Goal: Information Seeking & Learning: Learn about a topic

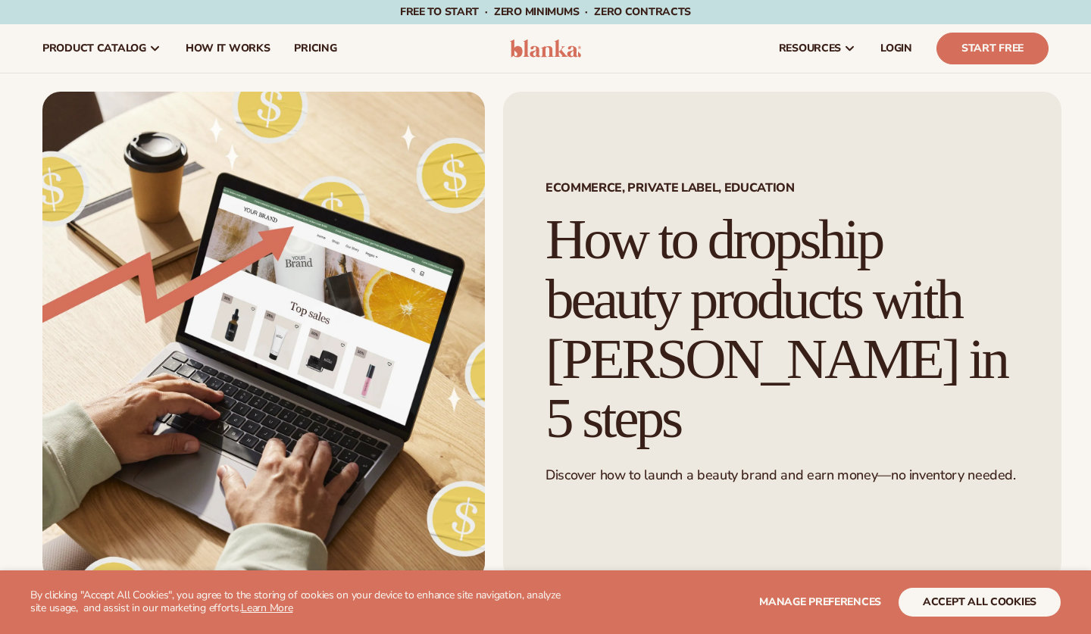
scroll to position [717, 0]
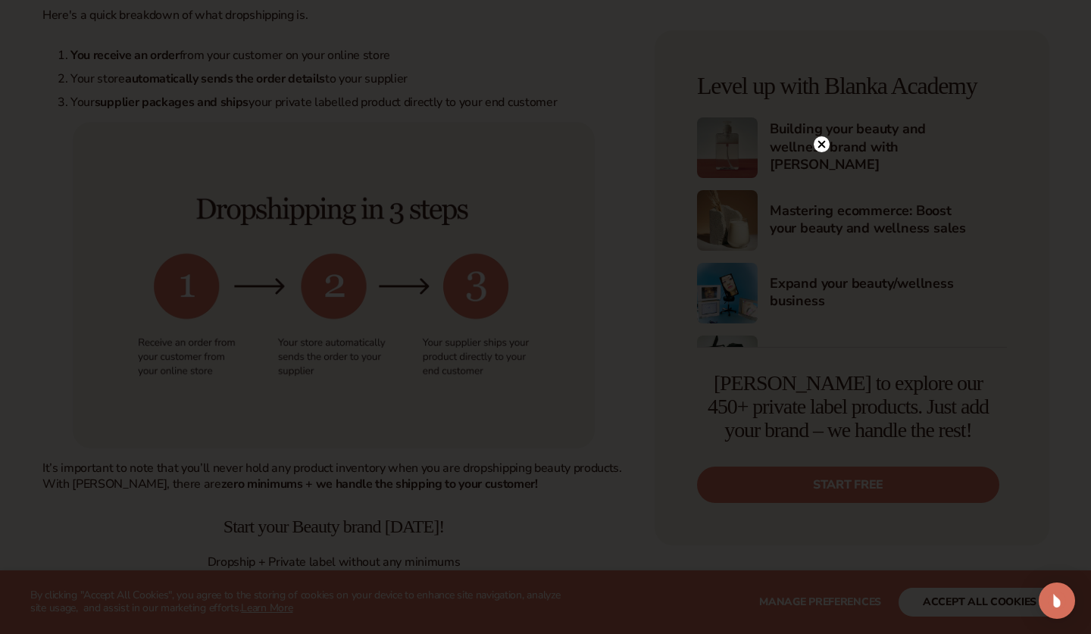
click at [820, 142] on circle at bounding box center [822, 144] width 16 height 16
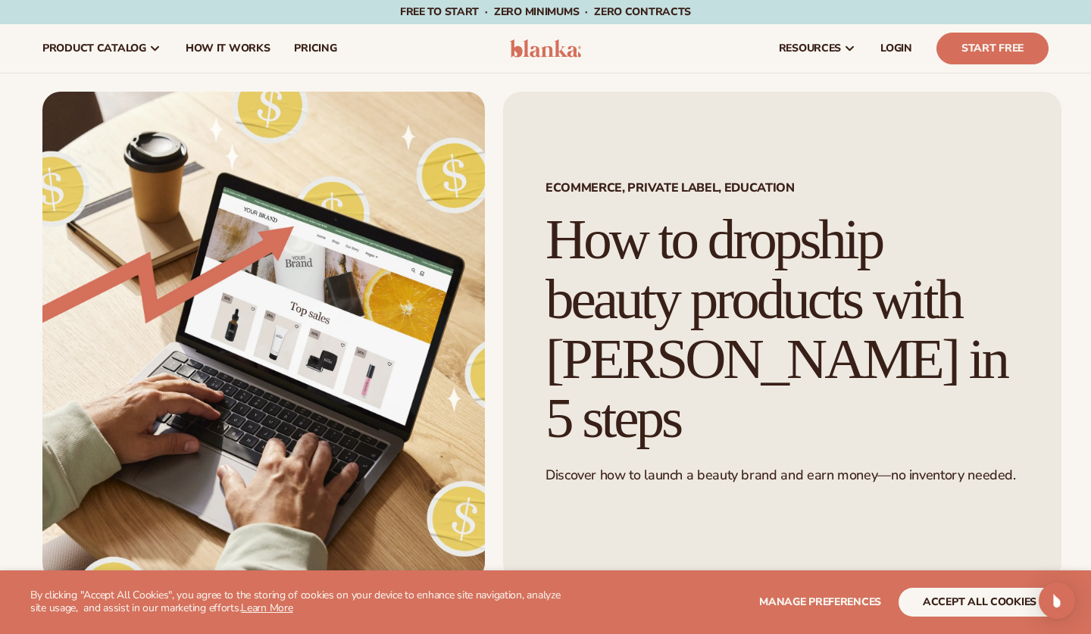
scroll to position [0, 0]
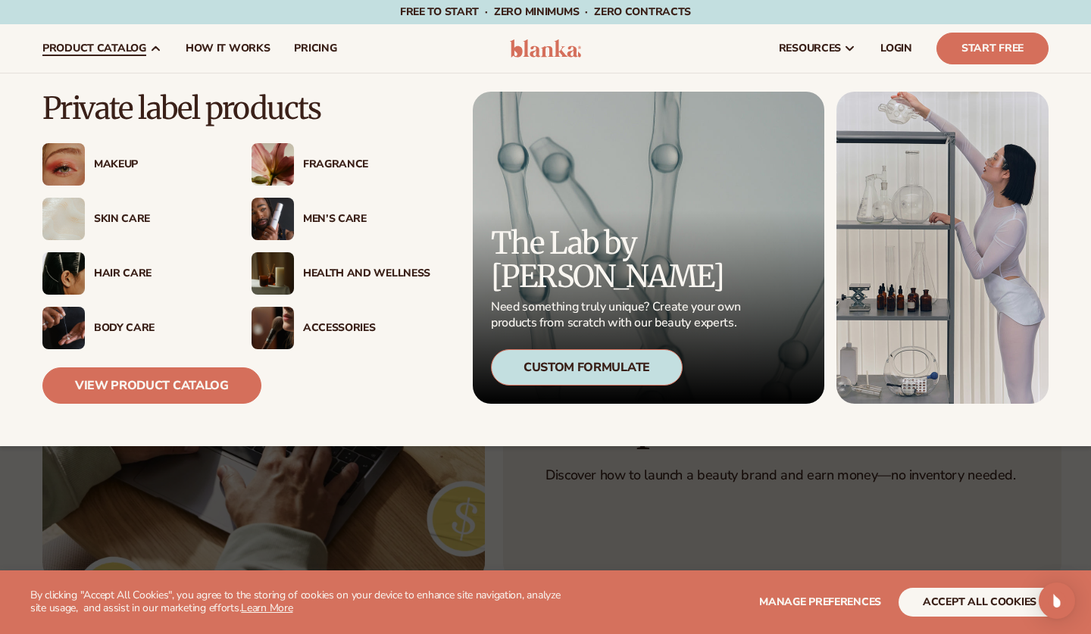
click at [324, 160] on div "Fragrance" at bounding box center [366, 164] width 127 height 13
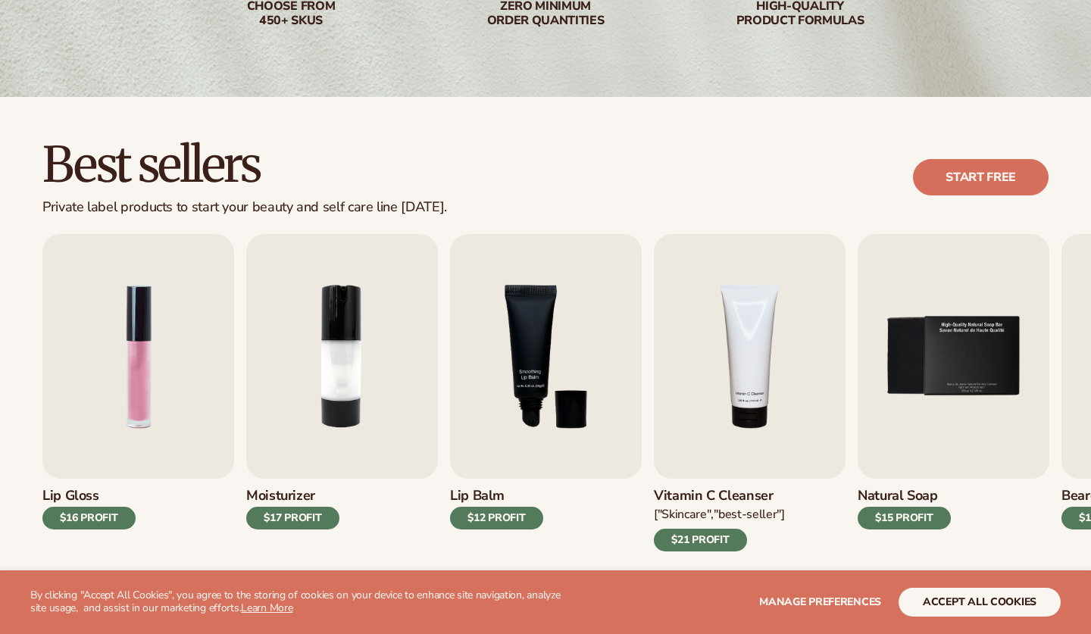
scroll to position [386, 0]
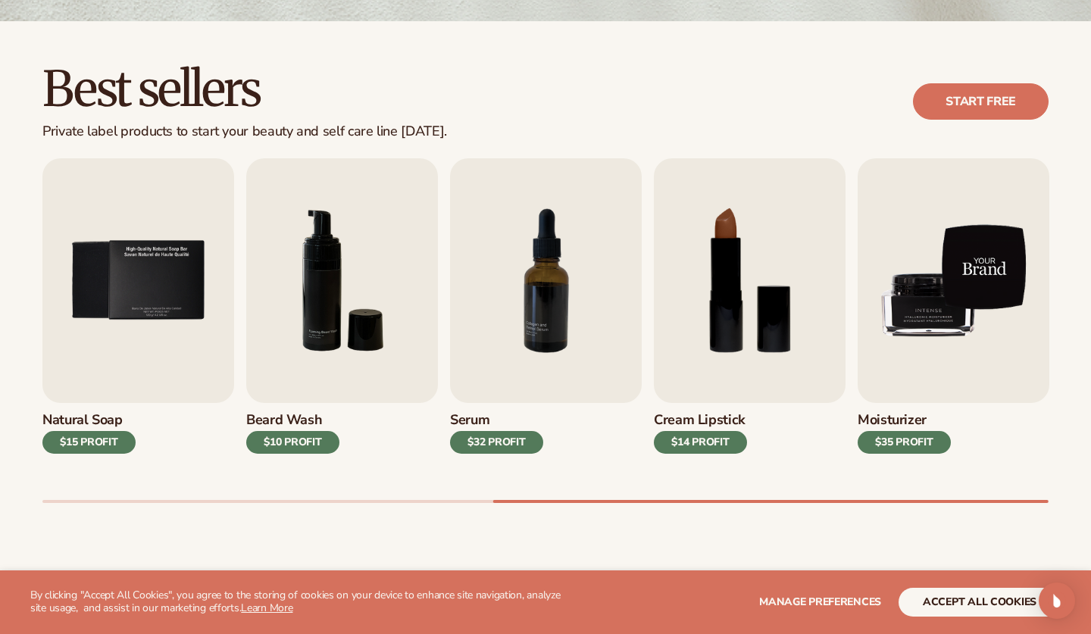
click at [968, 350] on img "9 / 9" at bounding box center [953, 280] width 192 height 245
click at [935, 312] on img "9 / 9" at bounding box center [953, 280] width 192 height 245
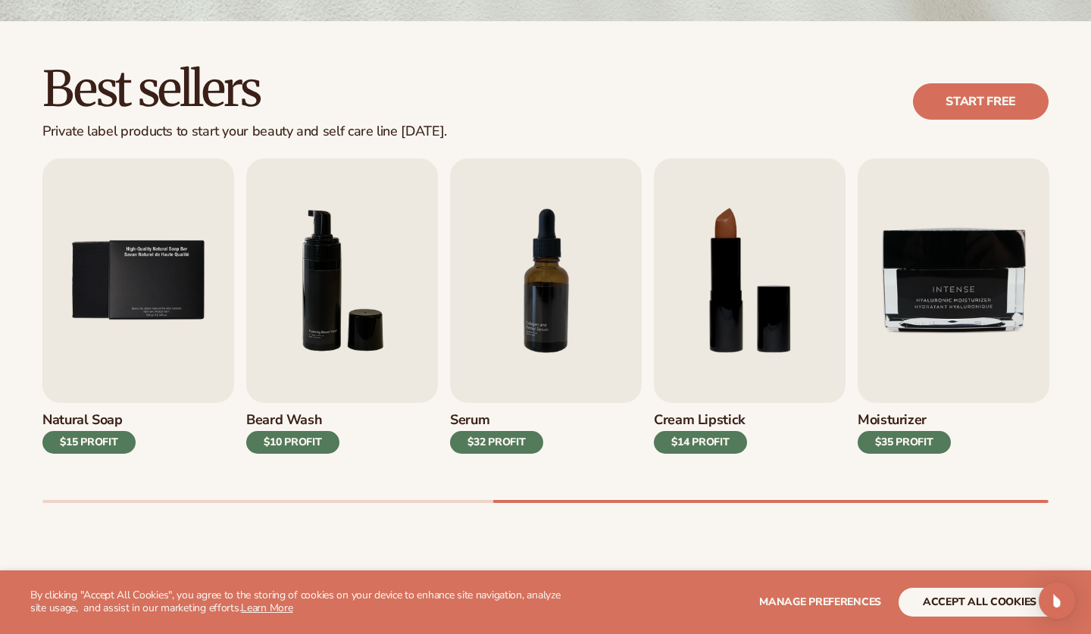
click at [910, 437] on div "$35 PROFIT" at bounding box center [903, 442] width 93 height 23
click at [879, 413] on h3 "Moisturizer" at bounding box center [903, 420] width 93 height 17
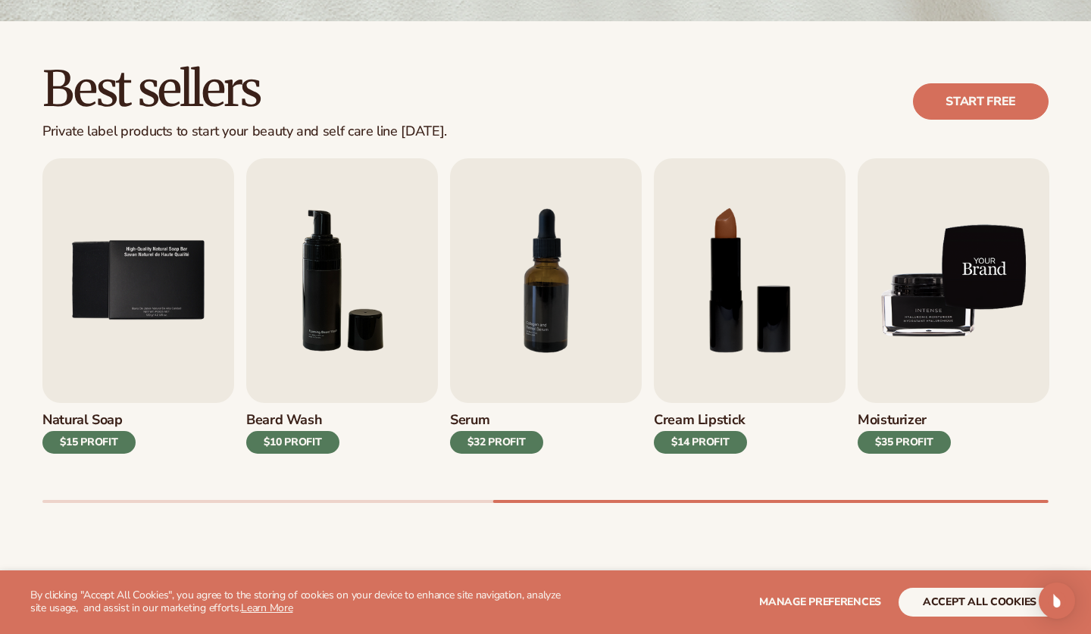
click at [908, 354] on img "9 / 9" at bounding box center [953, 280] width 192 height 245
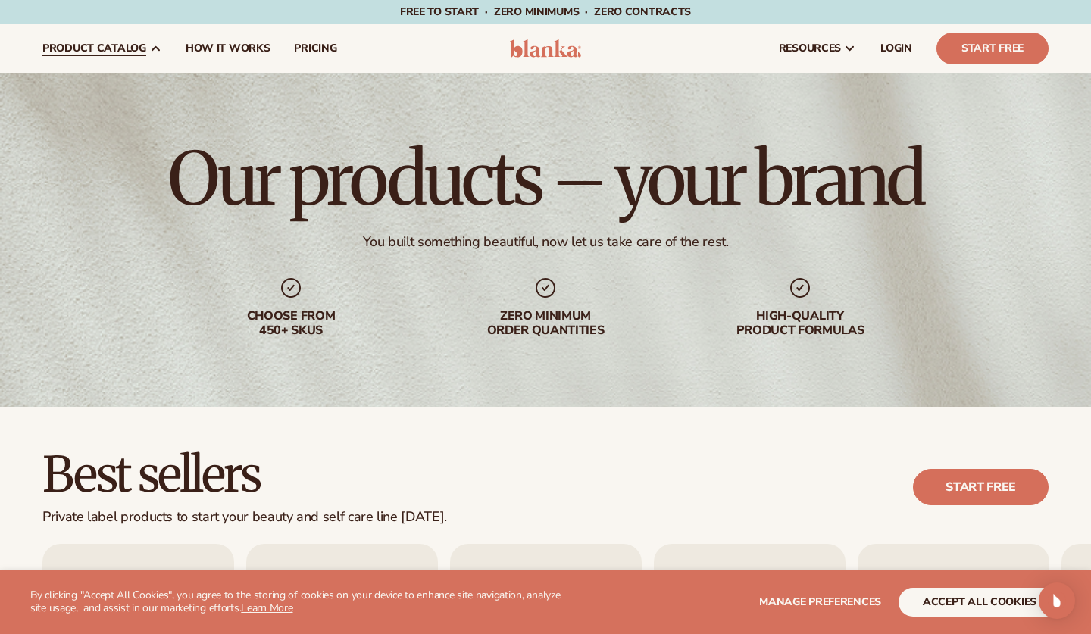
scroll to position [0, 0]
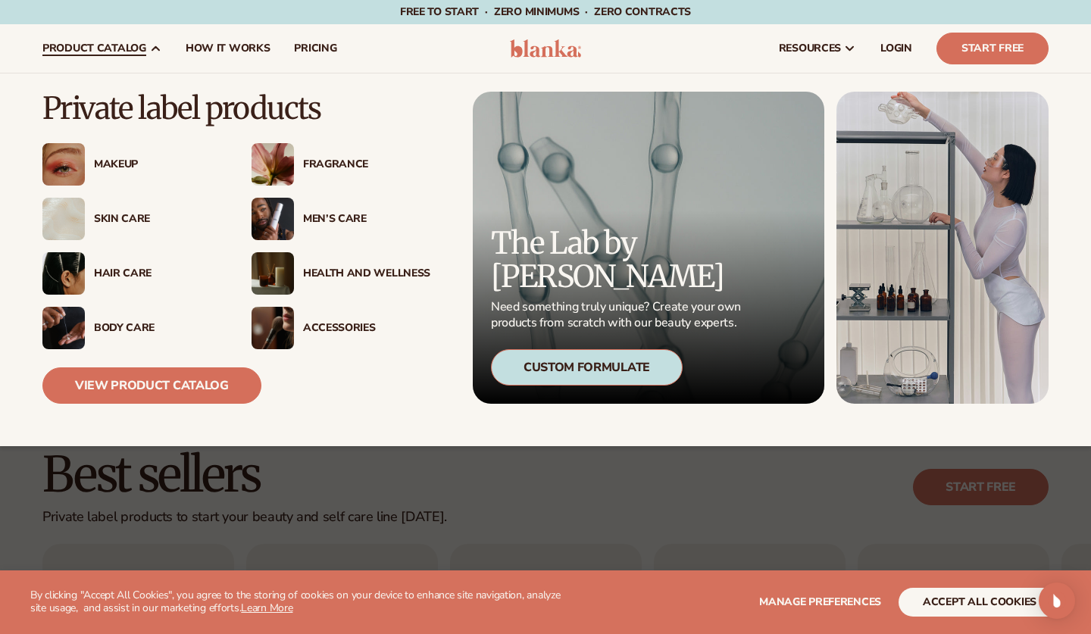
click at [362, 328] on div "Accessories" at bounding box center [366, 328] width 127 height 13
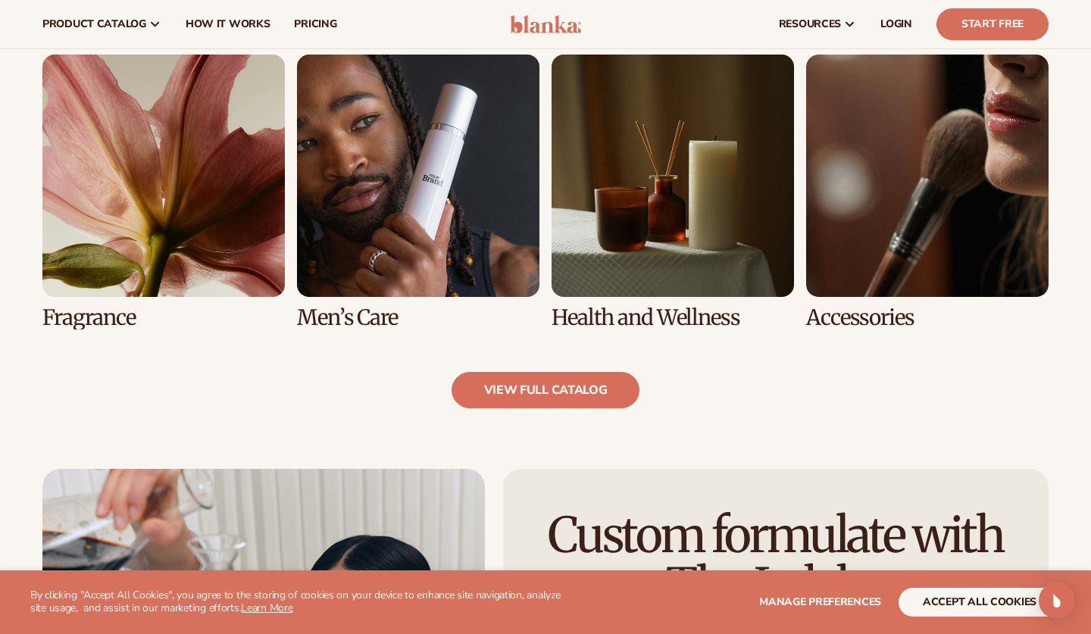
scroll to position [1376, 0]
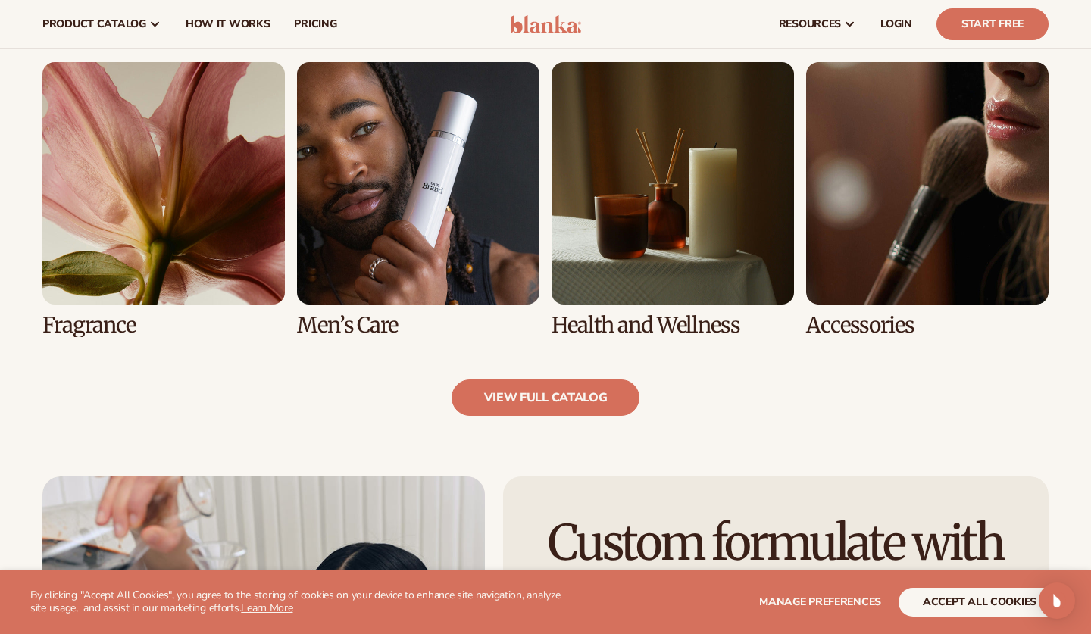
click at [648, 273] on link "7 / 8" at bounding box center [672, 199] width 242 height 275
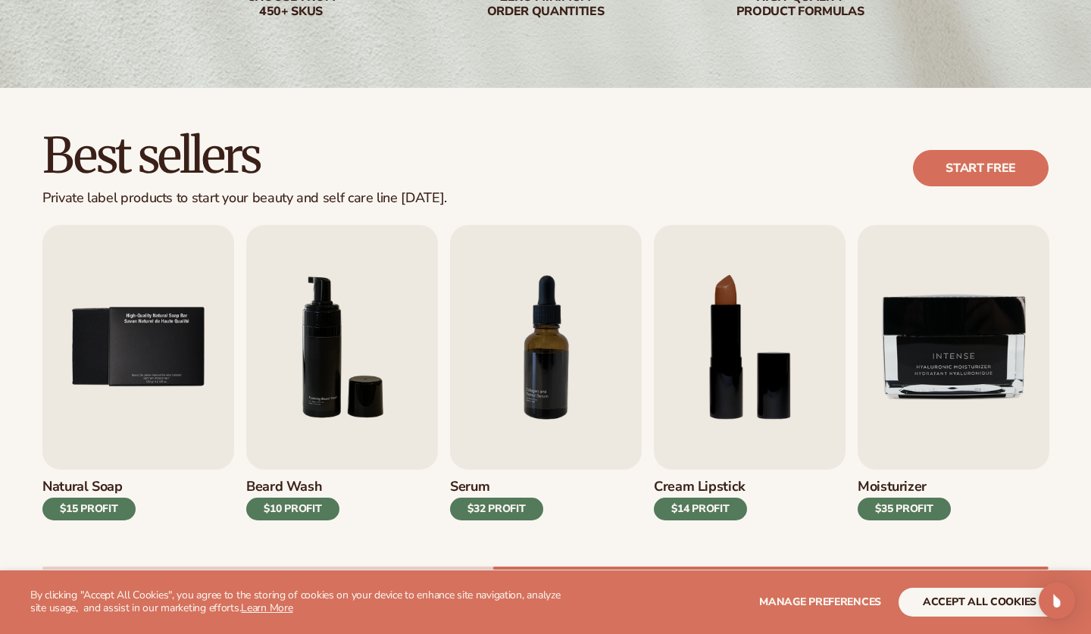
scroll to position [401, 0]
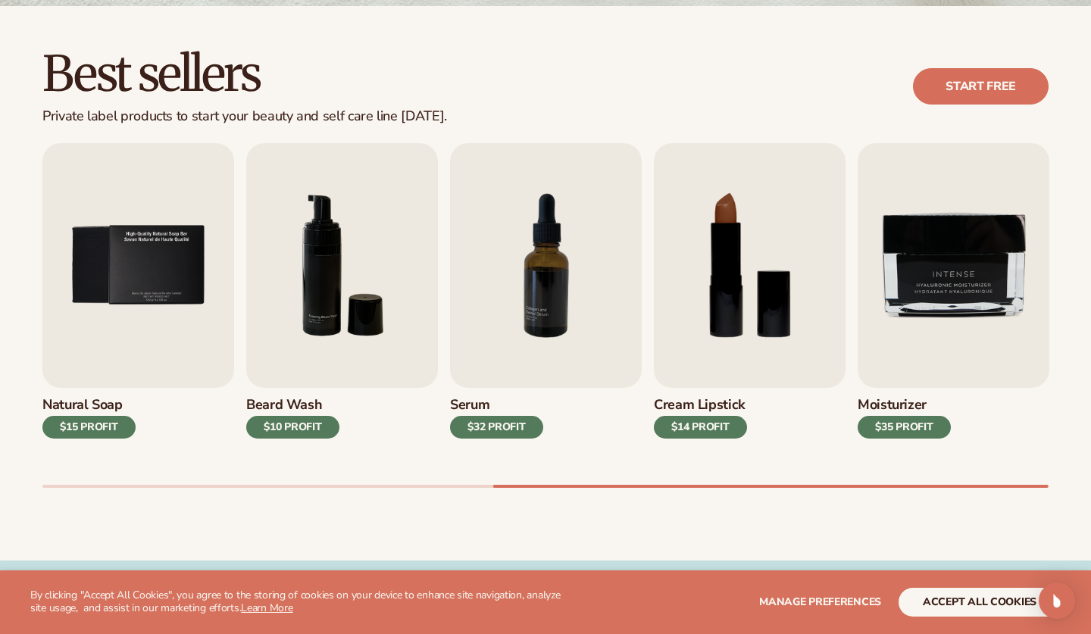
click at [933, 603] on button "accept all cookies" at bounding box center [979, 602] width 162 height 29
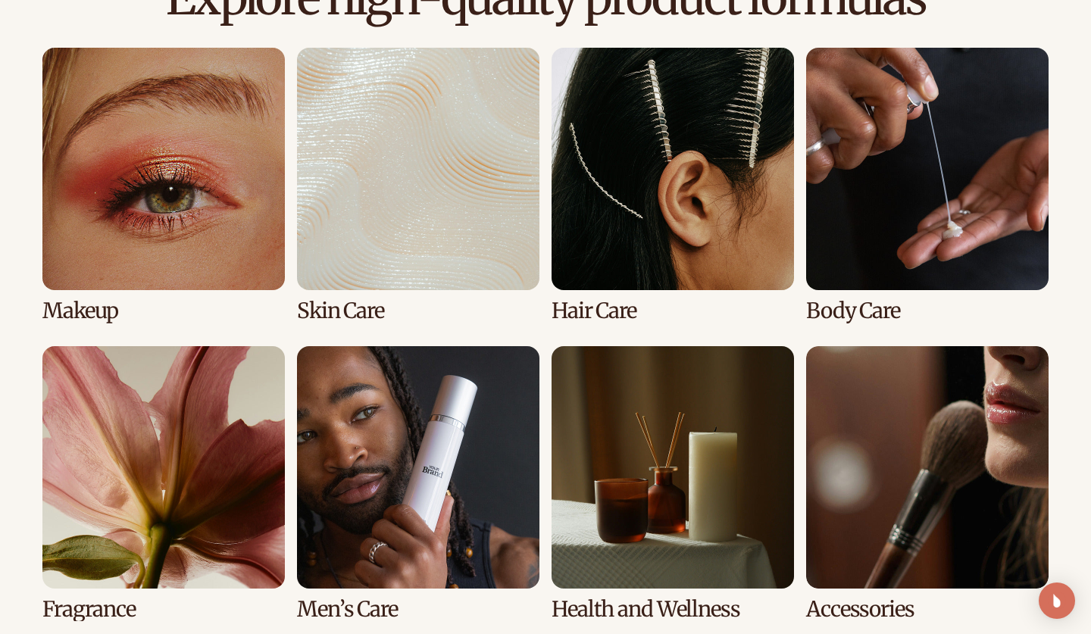
scroll to position [1117, 0]
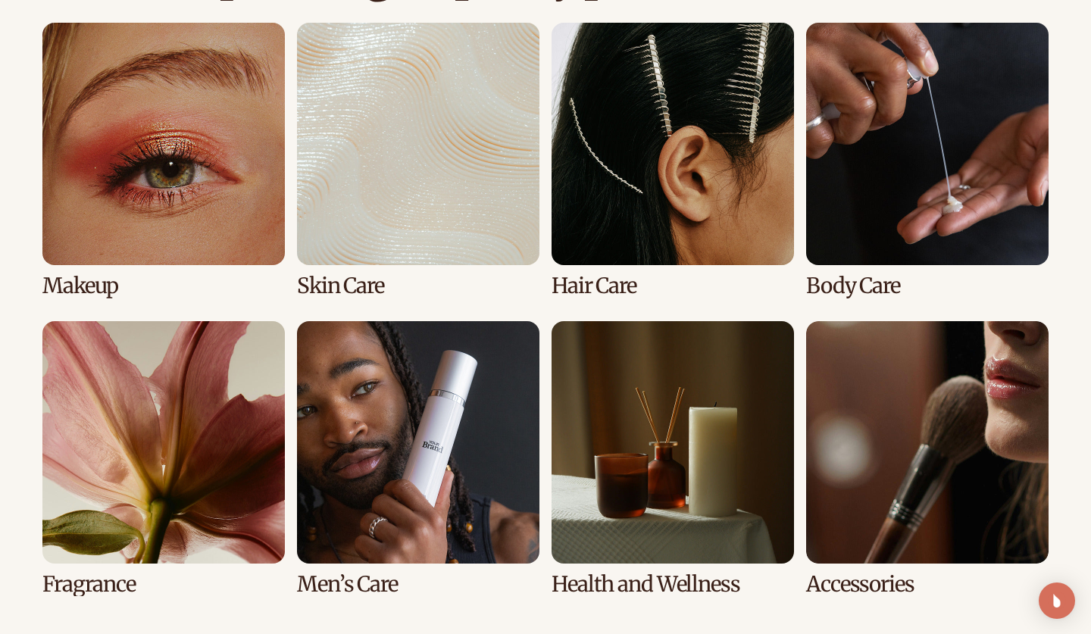
click at [186, 170] on link "1 / 8" at bounding box center [163, 160] width 242 height 275
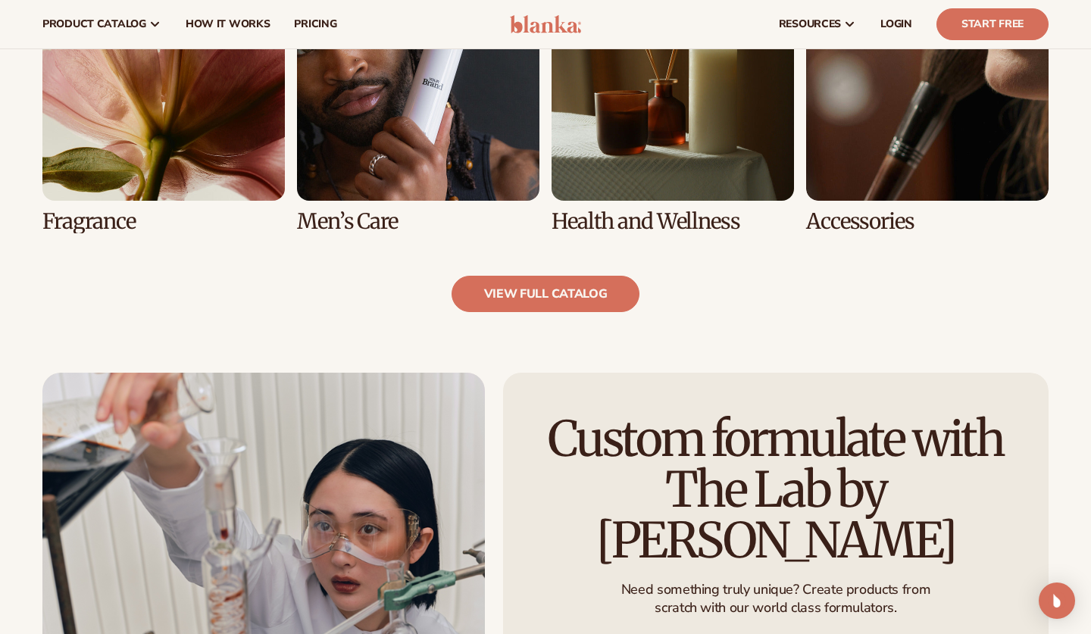
scroll to position [1499, 0]
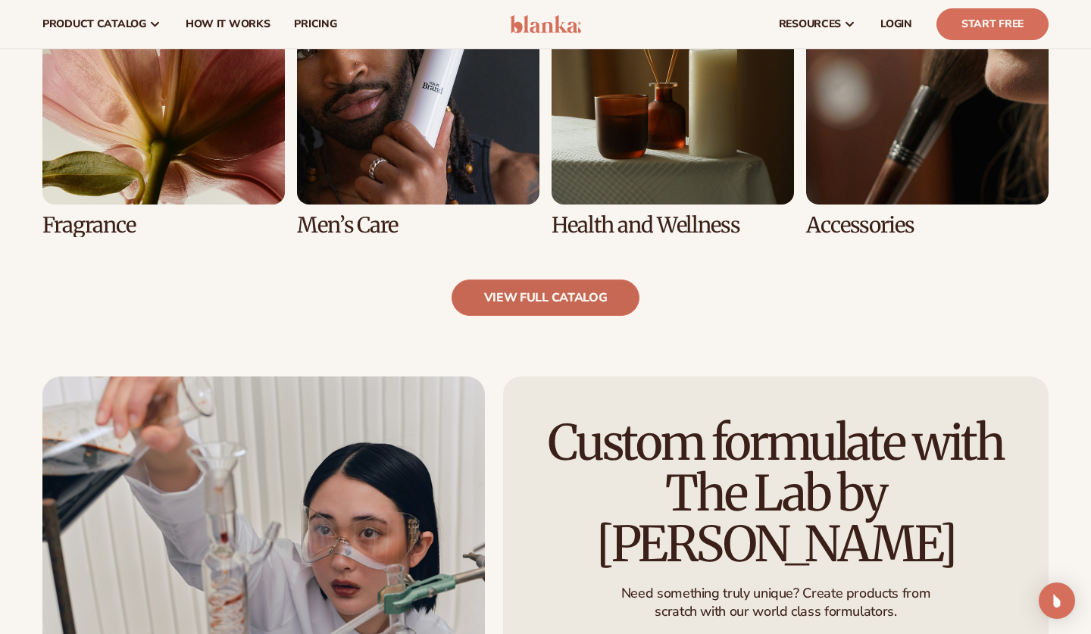
click at [566, 301] on link "view full catalog" at bounding box center [545, 298] width 189 height 36
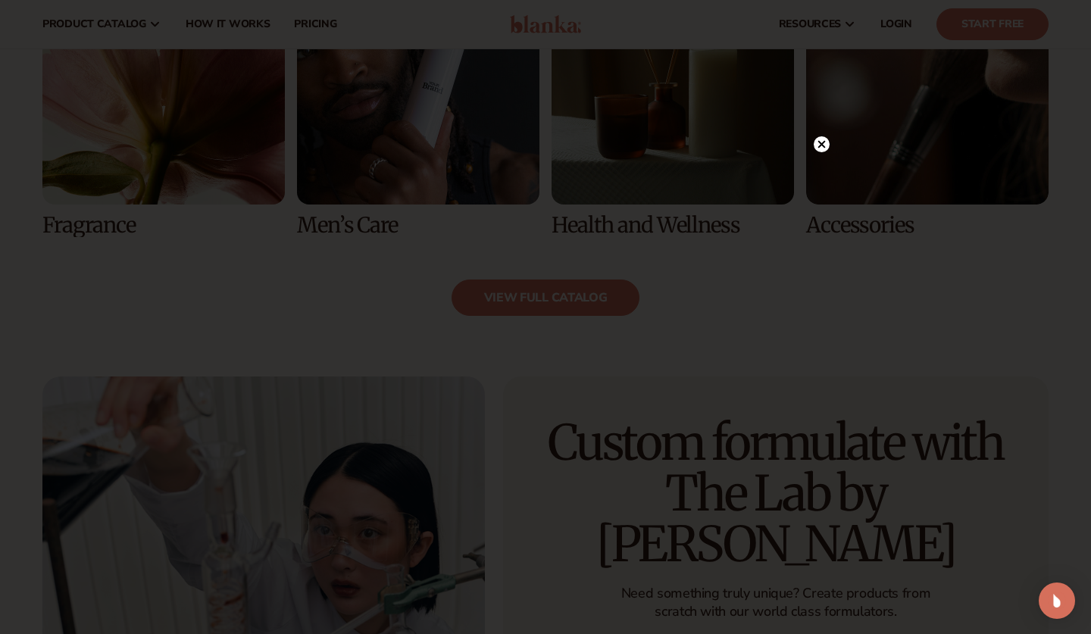
click at [817, 139] on circle at bounding box center [822, 144] width 16 height 16
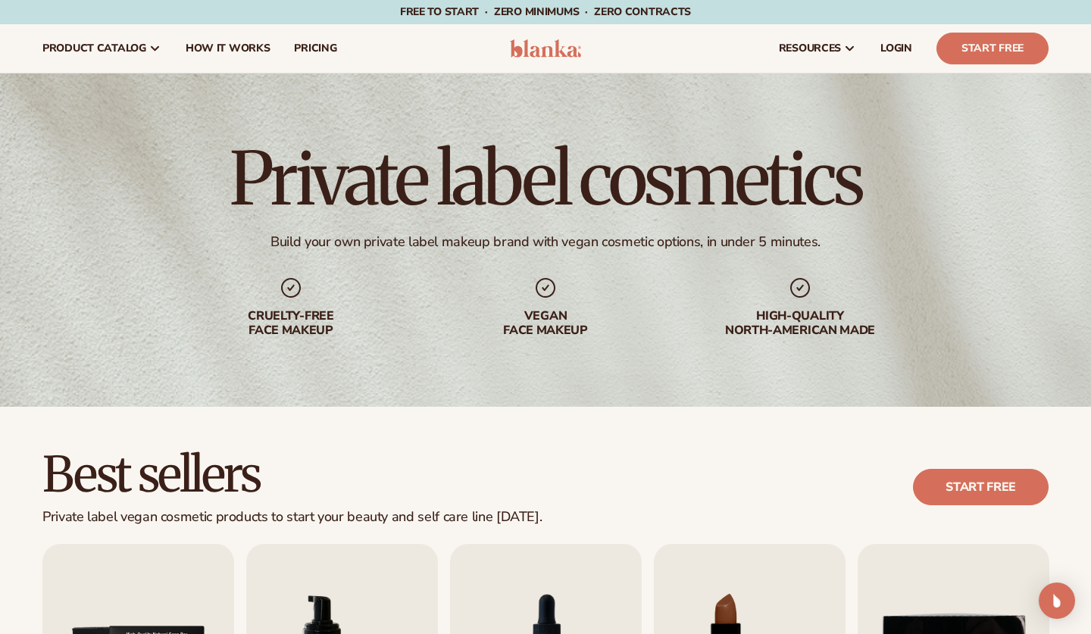
scroll to position [0, 0]
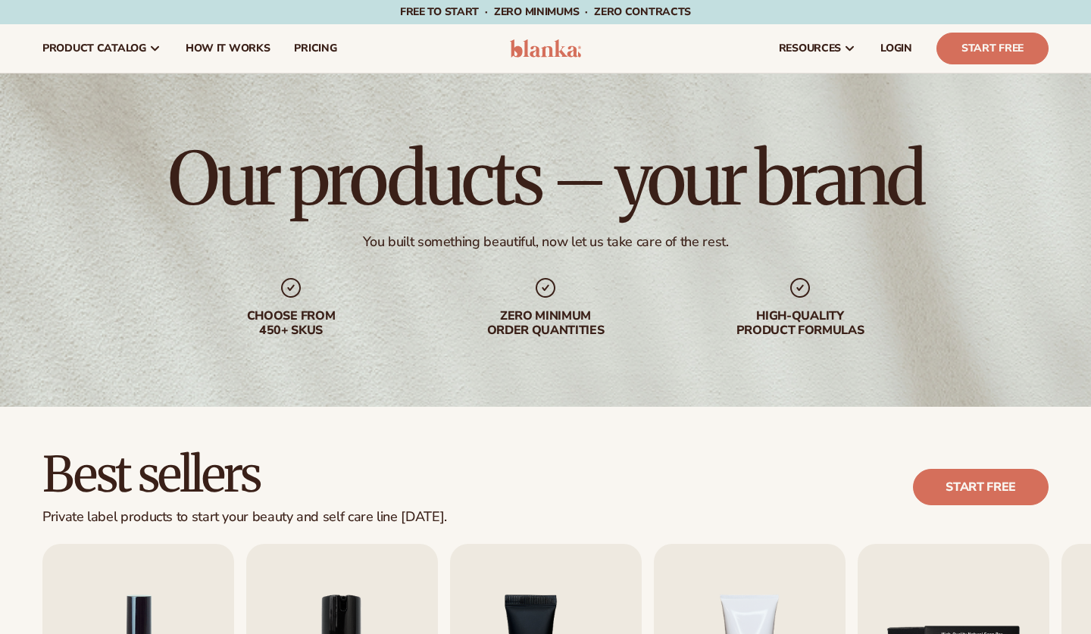
scroll to position [1376, 0]
